Goal: Task Accomplishment & Management: Use online tool/utility

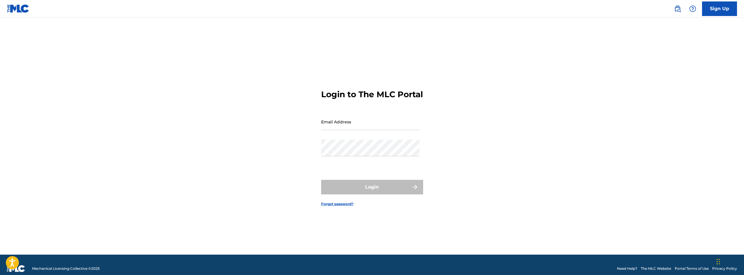
click at [339, 130] on input "Email Address" at bounding box center [370, 122] width 99 height 17
type input "[EMAIL_ADDRESS][DOMAIN_NAME]"
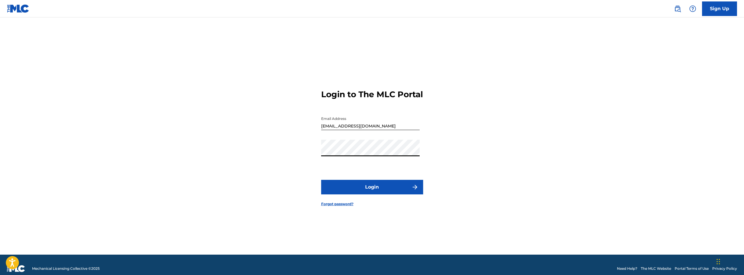
click at [367, 195] on button "Login" at bounding box center [372, 187] width 102 height 15
click at [375, 190] on button "Login" at bounding box center [372, 187] width 102 height 15
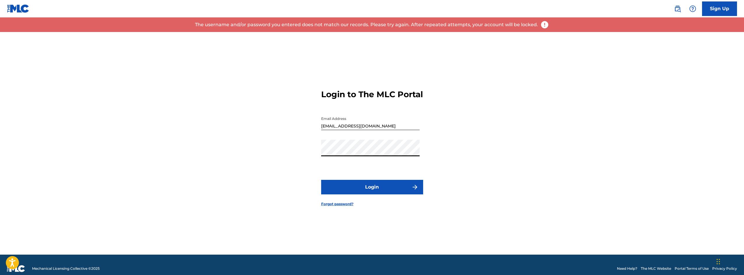
click at [243, 167] on div "Login to The MLC Portal Email Address [EMAIL_ADDRESS][DOMAIN_NAME] Password Log…" at bounding box center [372, 143] width 408 height 223
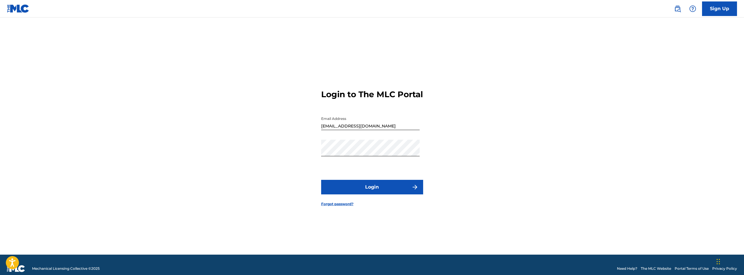
click at [401, 192] on button "Login" at bounding box center [372, 187] width 102 height 15
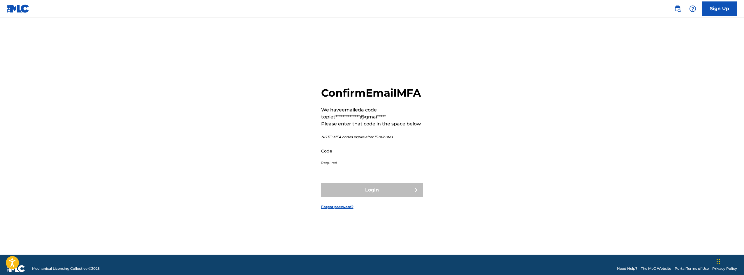
click at [346, 159] on input "Code" at bounding box center [370, 151] width 99 height 17
paste input "052845"
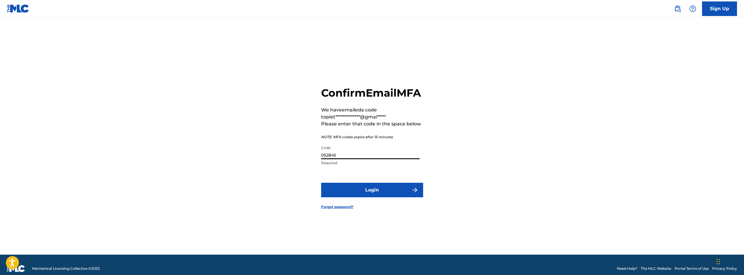
type input "052845"
click at [375, 198] on button "Login" at bounding box center [372, 190] width 102 height 15
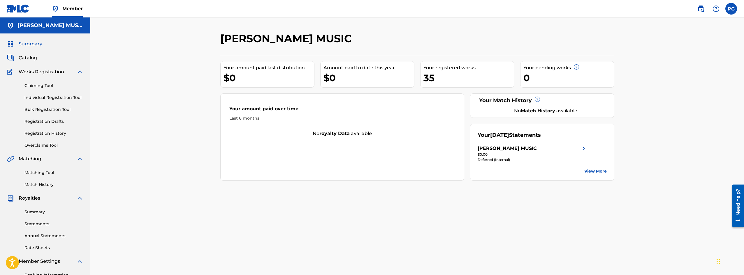
click at [594, 172] on link "View More" at bounding box center [595, 171] width 22 height 6
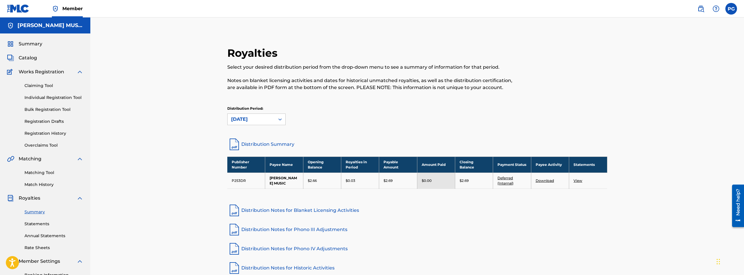
click at [578, 180] on link "View" at bounding box center [578, 181] width 9 height 4
click at [39, 108] on link "Bulk Registration Tool" at bounding box center [53, 110] width 59 height 6
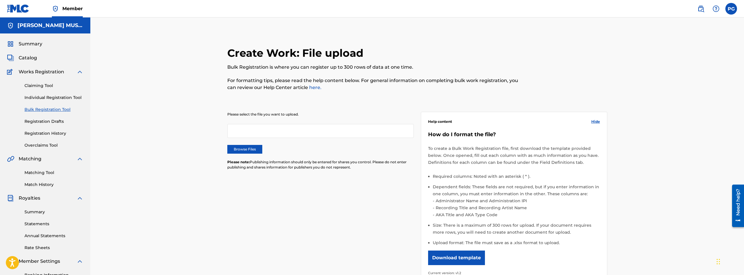
scroll to position [21, 0]
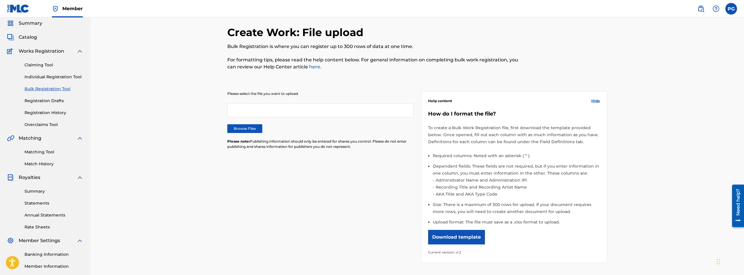
click at [450, 234] on button "Download template" at bounding box center [456, 237] width 57 height 15
